Goal: Find specific page/section: Find specific page/section

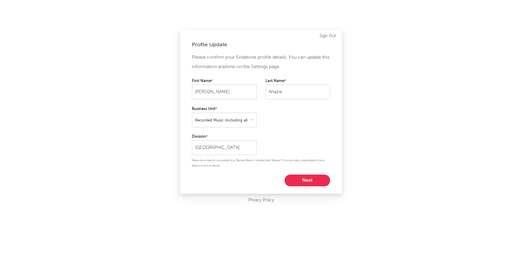
select select "recorded_music"
click at [306, 179] on button "Next" at bounding box center [308, 180] width 46 height 12
select select "marketing"
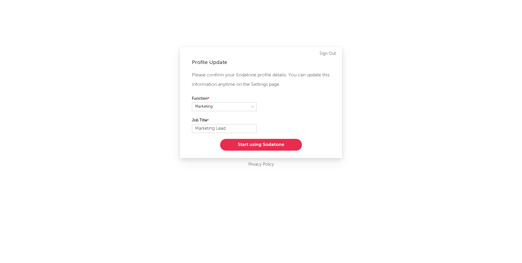
click at [265, 144] on button "Start using Sodatone" at bounding box center [261, 145] width 82 height 12
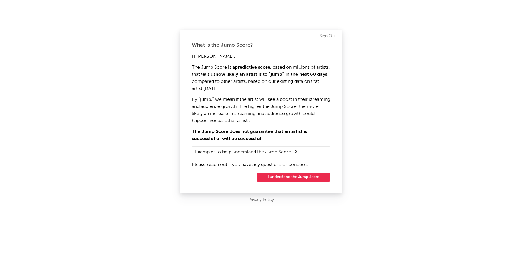
click at [289, 176] on button "I understand the Jump Score" at bounding box center [294, 177] width 74 height 9
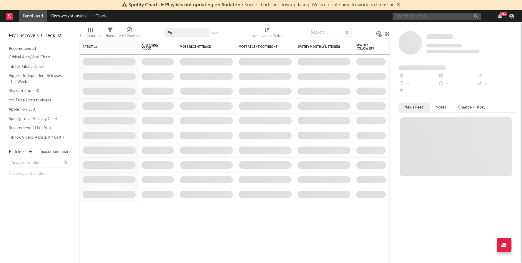
click at [426, 15] on input "text" at bounding box center [437, 16] width 88 height 7
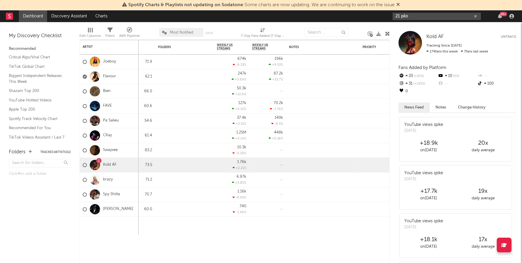
type input "21 pilo"
